Goal: Transaction & Acquisition: Purchase product/service

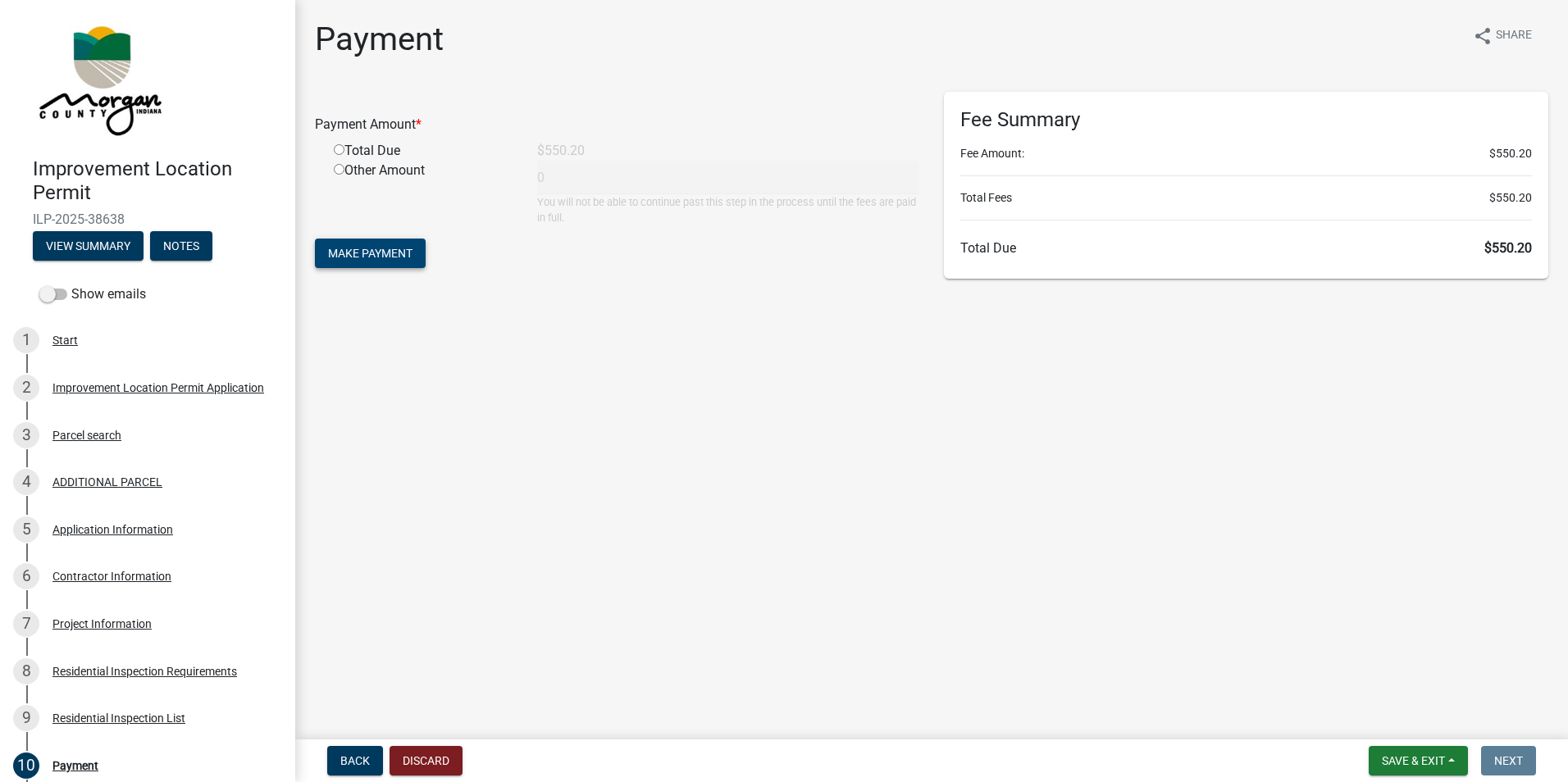
click at [380, 264] on button "Make Payment" at bounding box center [371, 254] width 110 height 30
click at [336, 166] on input "radio" at bounding box center [339, 169] width 11 height 11
radio input "true"
type input "550.2"
click at [357, 255] on span "Make Payment" at bounding box center [371, 253] width 84 height 13
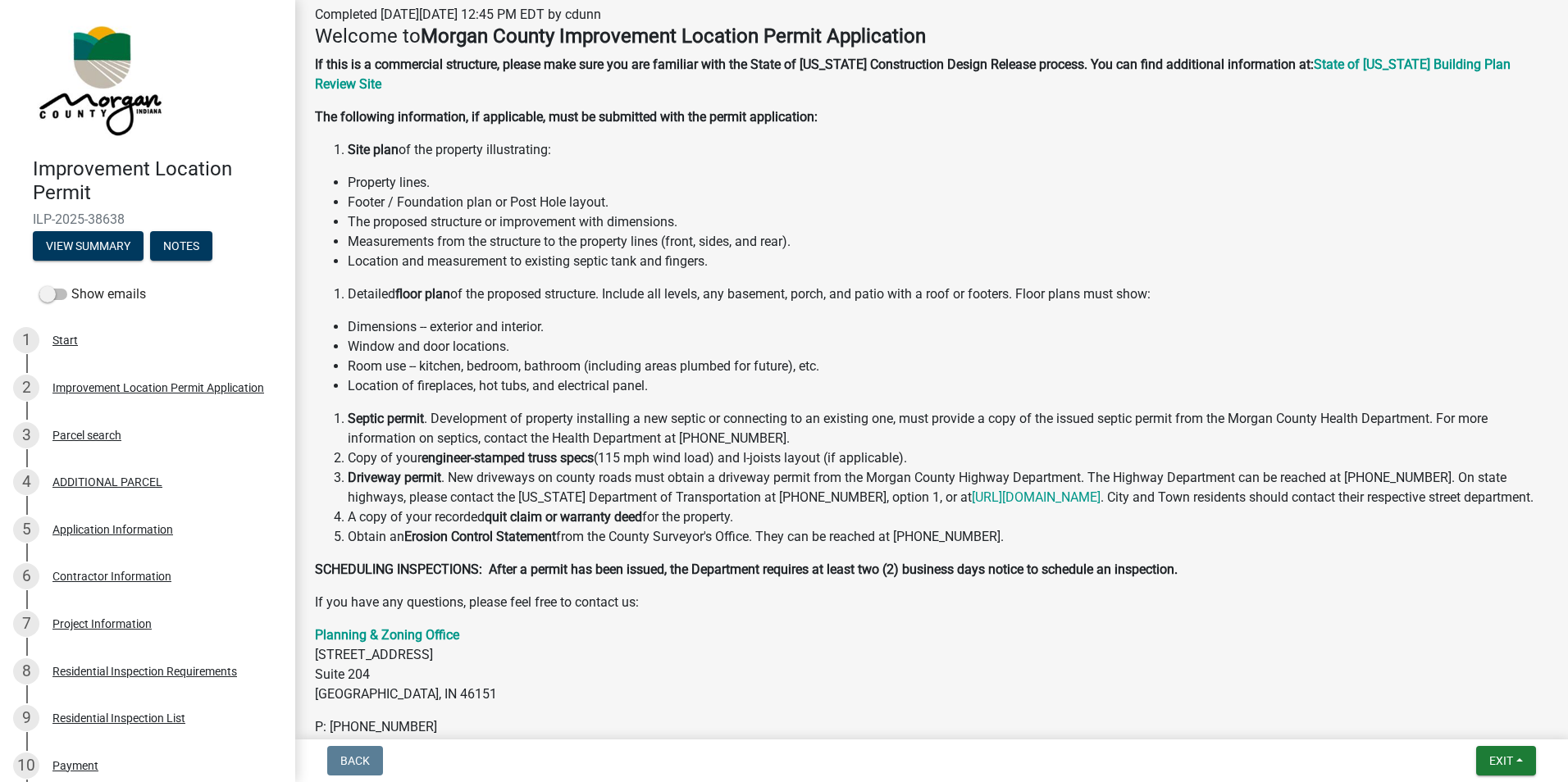
scroll to position [246, 0]
